Goal: Transaction & Acquisition: Purchase product/service

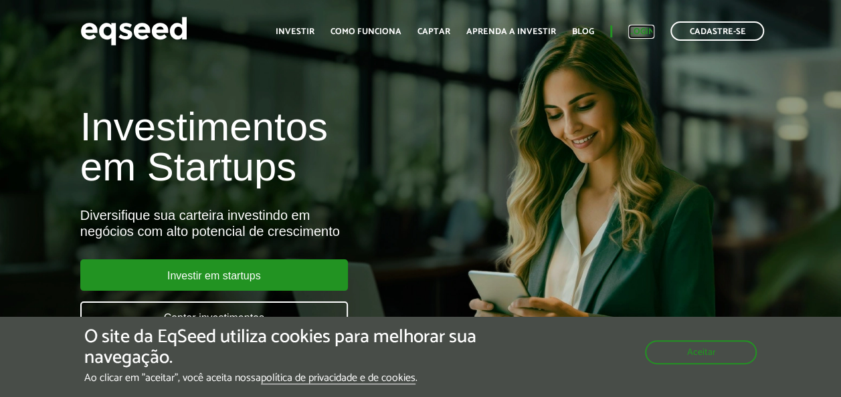
drag, startPoint x: 0, startPoint y: 0, endPoint x: 631, endPoint y: 25, distance: 631.7
click at [631, 27] on link "Login" at bounding box center [641, 31] width 26 height 9
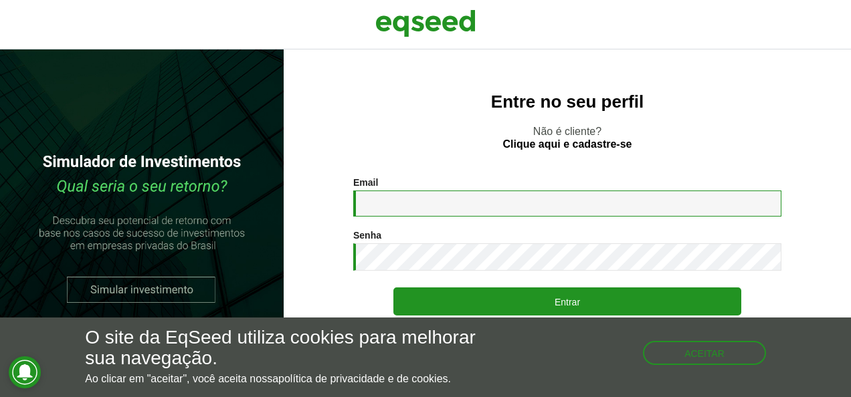
click at [396, 197] on input "Email *" at bounding box center [567, 204] width 428 height 26
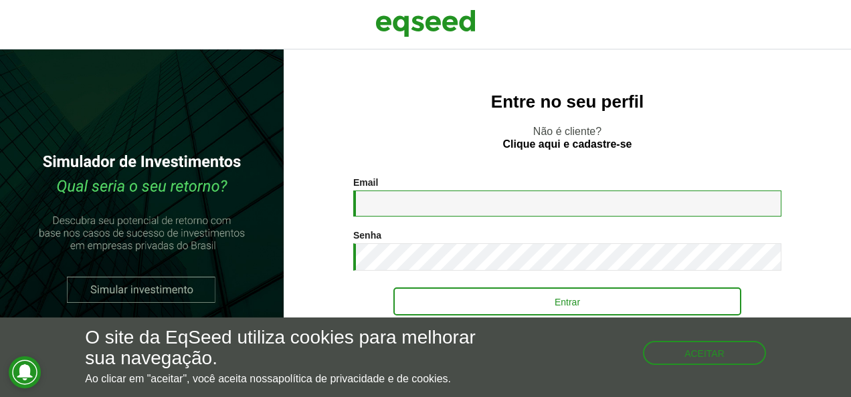
type input "**********"
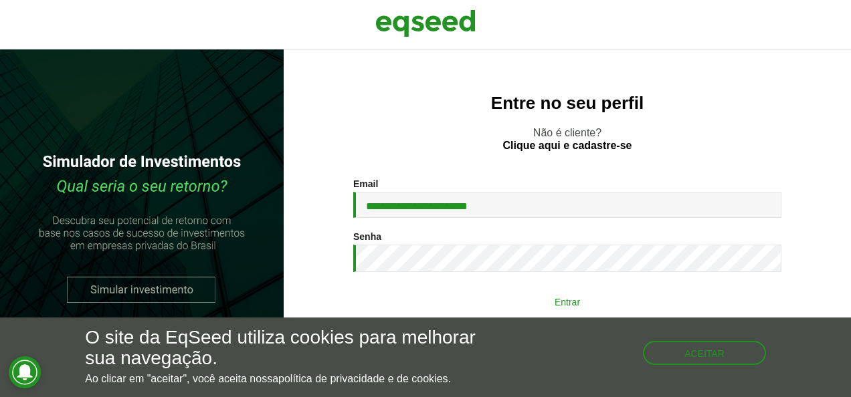
click at [593, 298] on button "Entrar" at bounding box center [567, 301] width 348 height 25
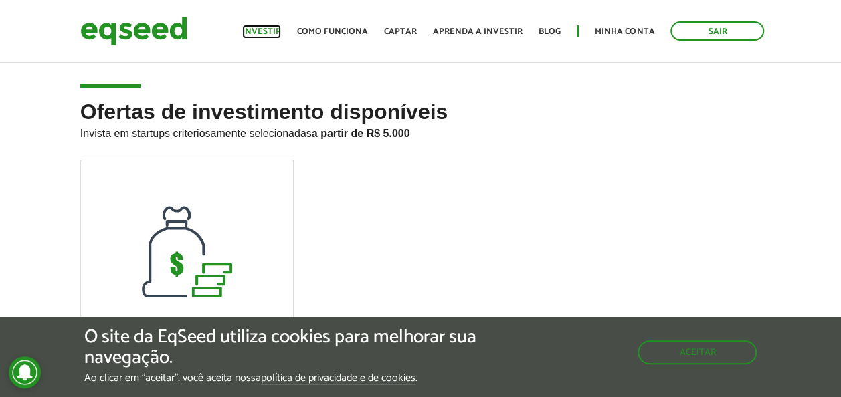
click at [271, 30] on link "Investir" at bounding box center [261, 31] width 39 height 9
click at [625, 29] on link "Minha conta" at bounding box center [624, 31] width 60 height 9
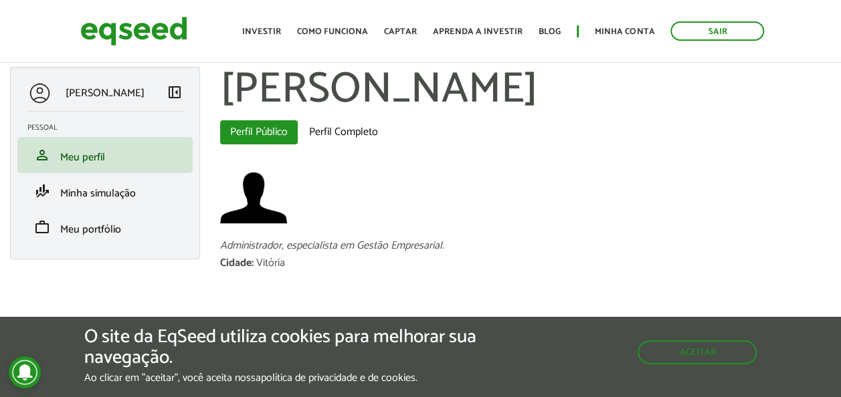
scroll to position [17, 0]
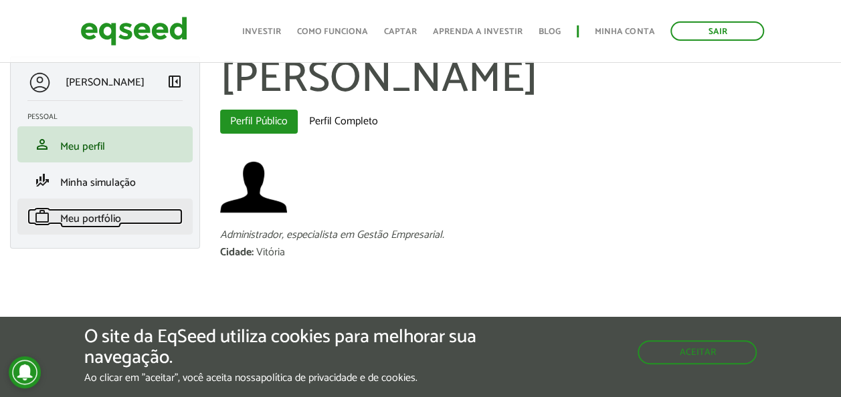
click at [94, 217] on span "Meu portfólio" at bounding box center [90, 219] width 61 height 18
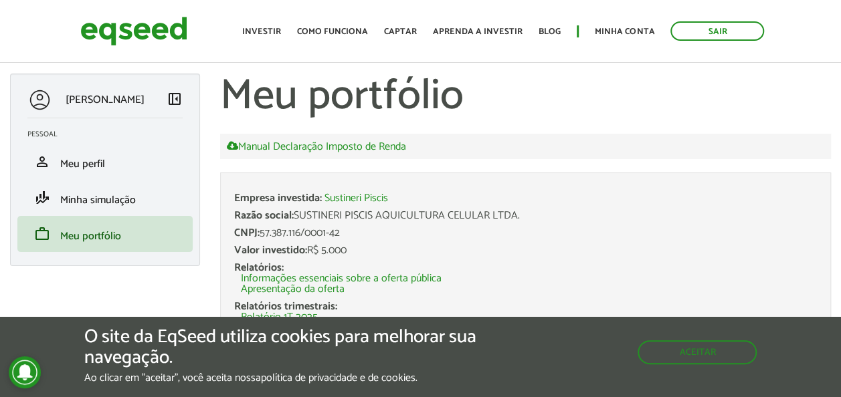
scroll to position [17, 0]
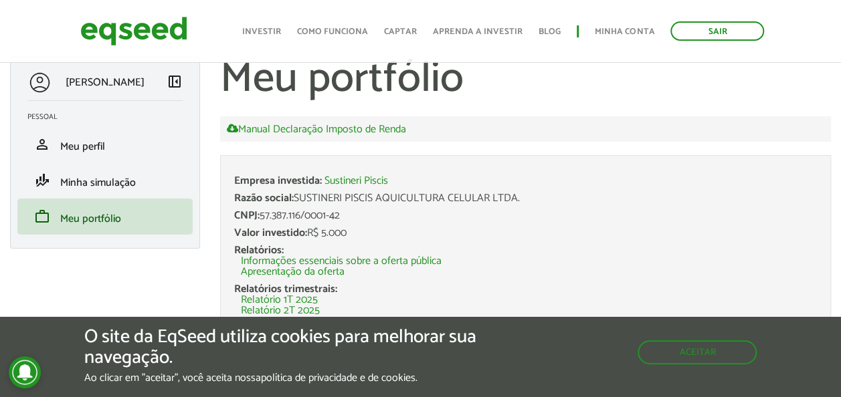
click at [181, 275] on div "Claudio José Santos Pinheiro left_panel_close Pessoal person Meu perfil finance…" at bounding box center [420, 206] width 841 height 301
click at [717, 356] on button "Aceitar" at bounding box center [698, 350] width 116 height 21
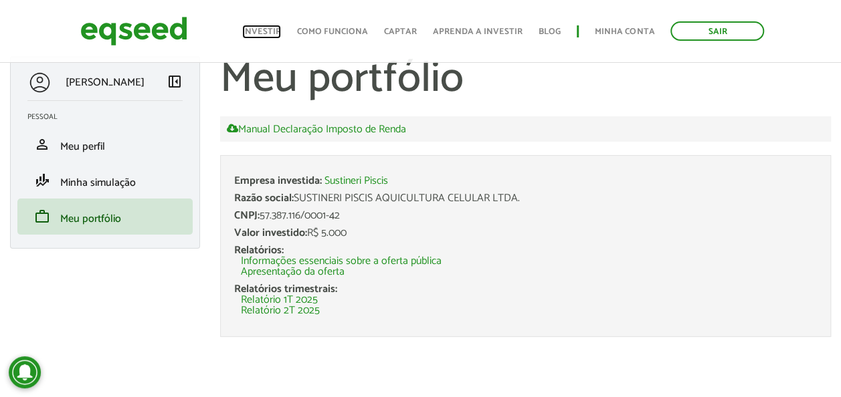
click at [263, 32] on link "Investir" at bounding box center [261, 31] width 39 height 9
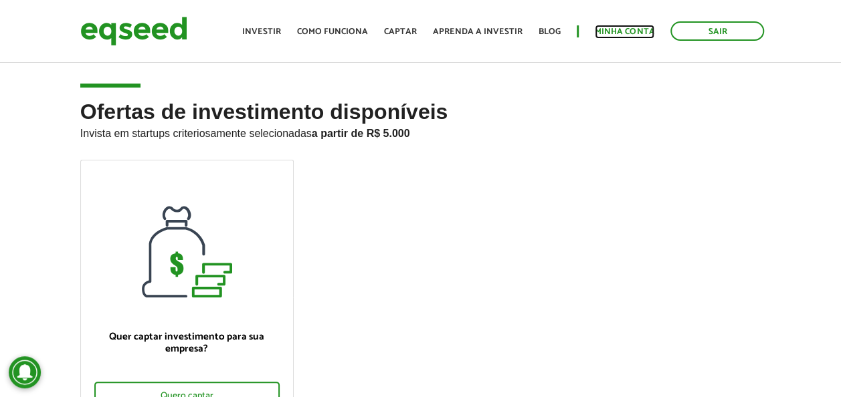
click at [606, 32] on link "Minha conta" at bounding box center [624, 31] width 60 height 9
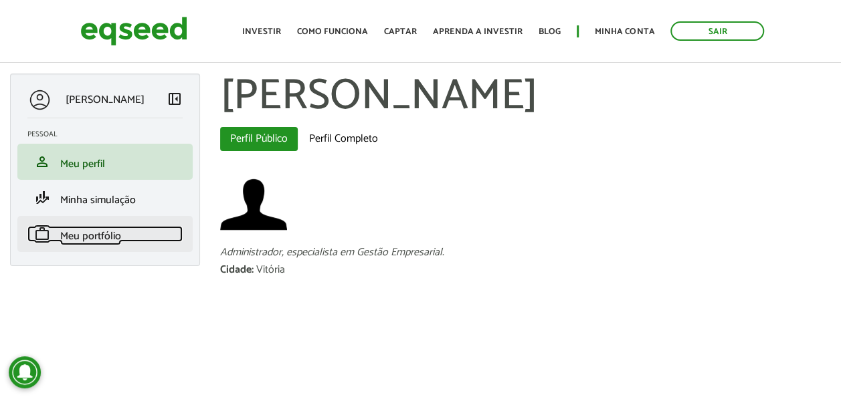
click at [98, 241] on span "Meu portfólio" at bounding box center [90, 236] width 61 height 18
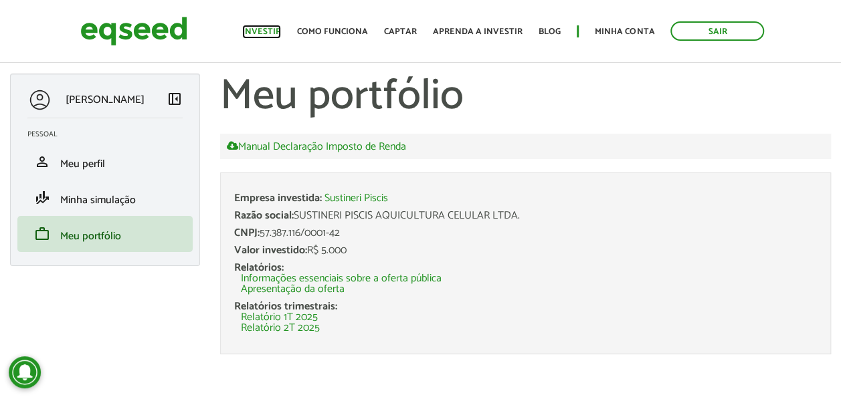
click at [274, 28] on link "Investir" at bounding box center [261, 31] width 39 height 9
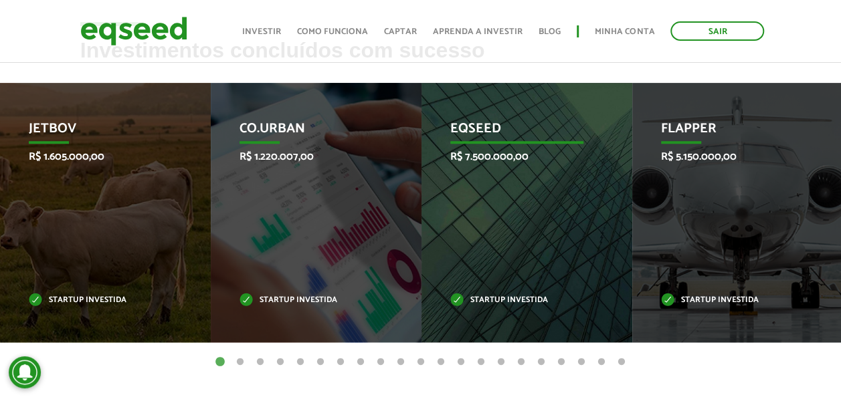
scroll to position [468, 0]
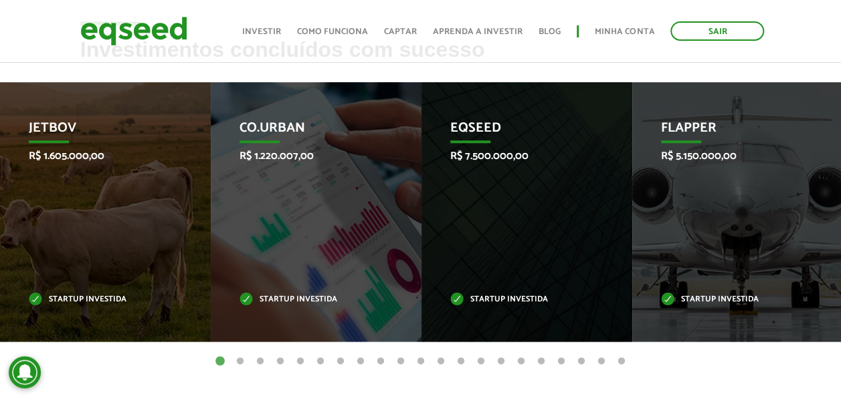
click at [245, 360] on button "2" at bounding box center [239, 361] width 13 height 13
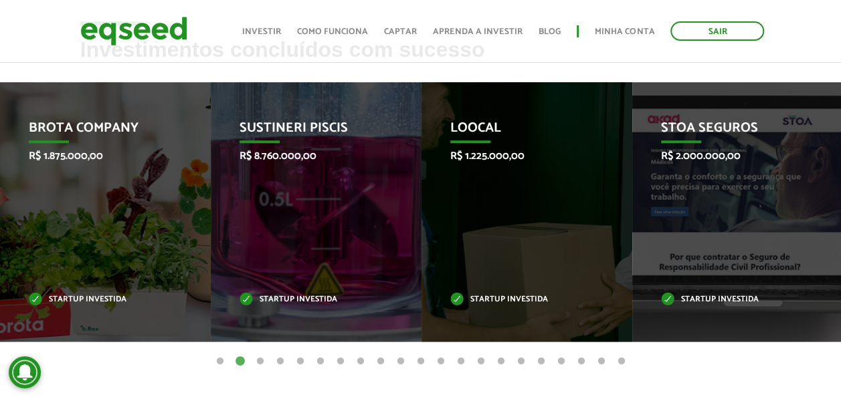
click at [218, 359] on button "1" at bounding box center [219, 361] width 13 height 13
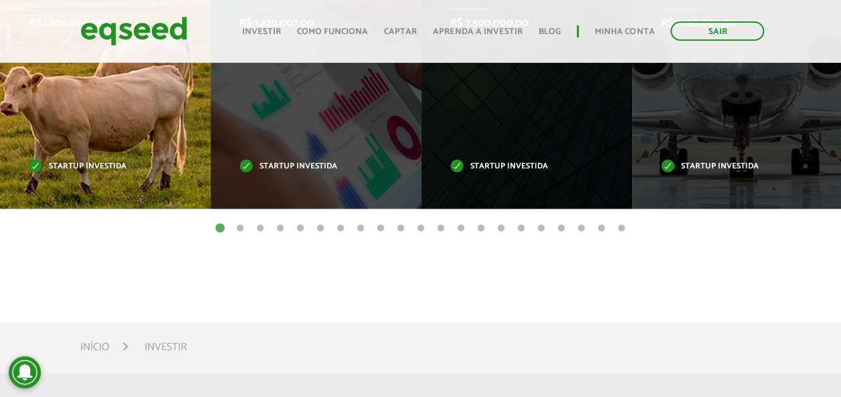
scroll to position [535, 0]
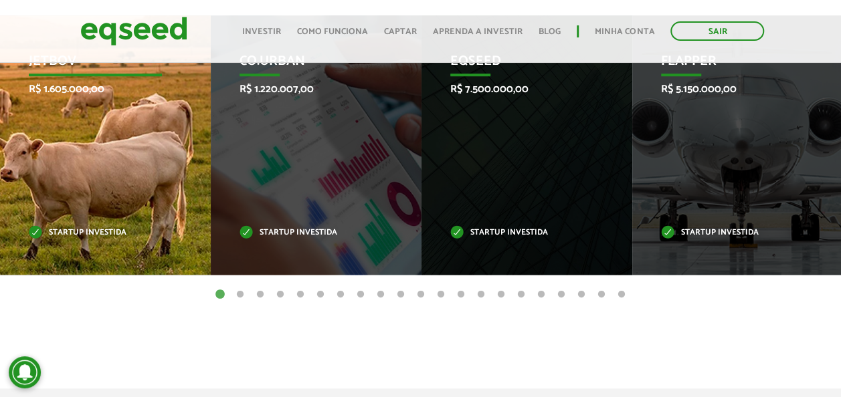
click at [80, 116] on div "JetBov R$ 1.605.000,00 Startup investida" at bounding box center [95, 144] width 191 height 259
click at [79, 116] on div "JetBov R$ 1.605.000,00 Startup investida" at bounding box center [95, 144] width 191 height 259
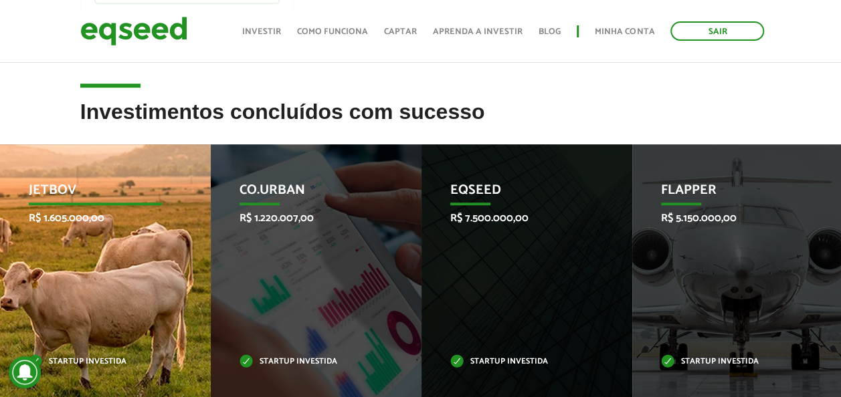
scroll to position [401, 0]
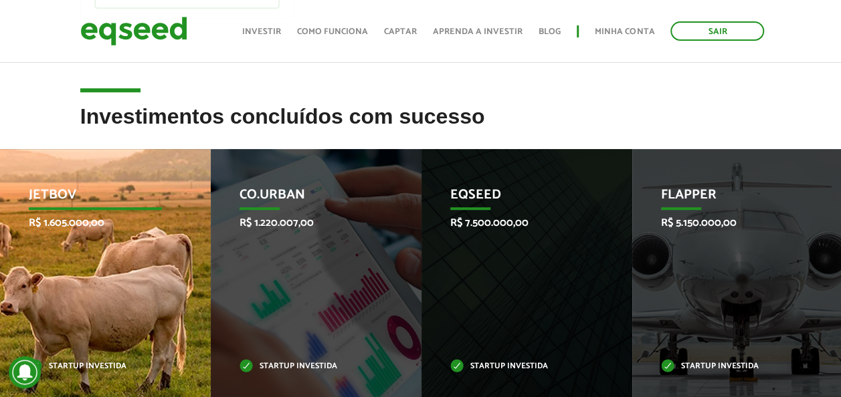
click at [51, 190] on p "JetBov" at bounding box center [96, 198] width 134 height 23
drag, startPoint x: 56, startPoint y: 198, endPoint x: 32, endPoint y: 203, distance: 24.5
click at [32, 203] on p "JetBov" at bounding box center [96, 198] width 134 height 23
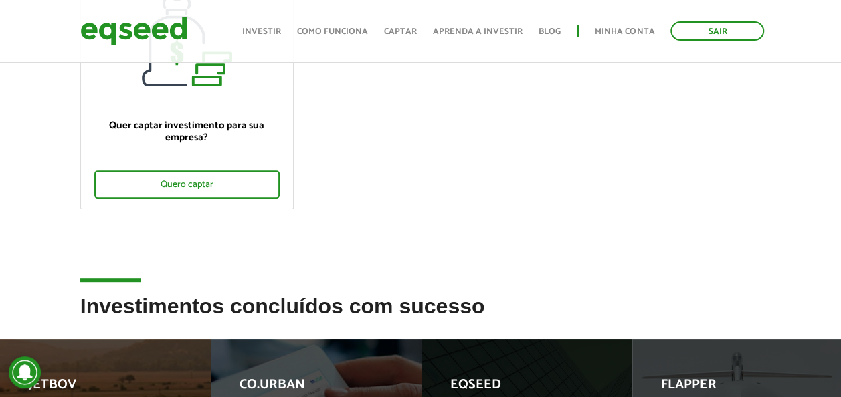
scroll to position [134, 0]
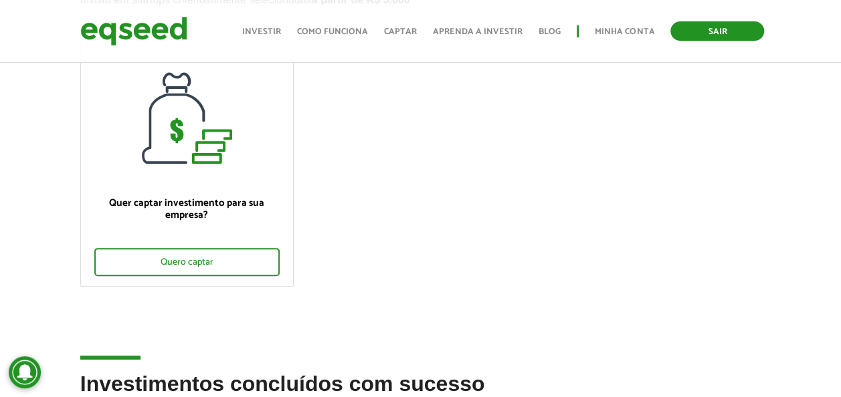
click at [707, 29] on link "Sair" at bounding box center [717, 30] width 94 height 19
